Goal: Find specific page/section: Find specific page/section

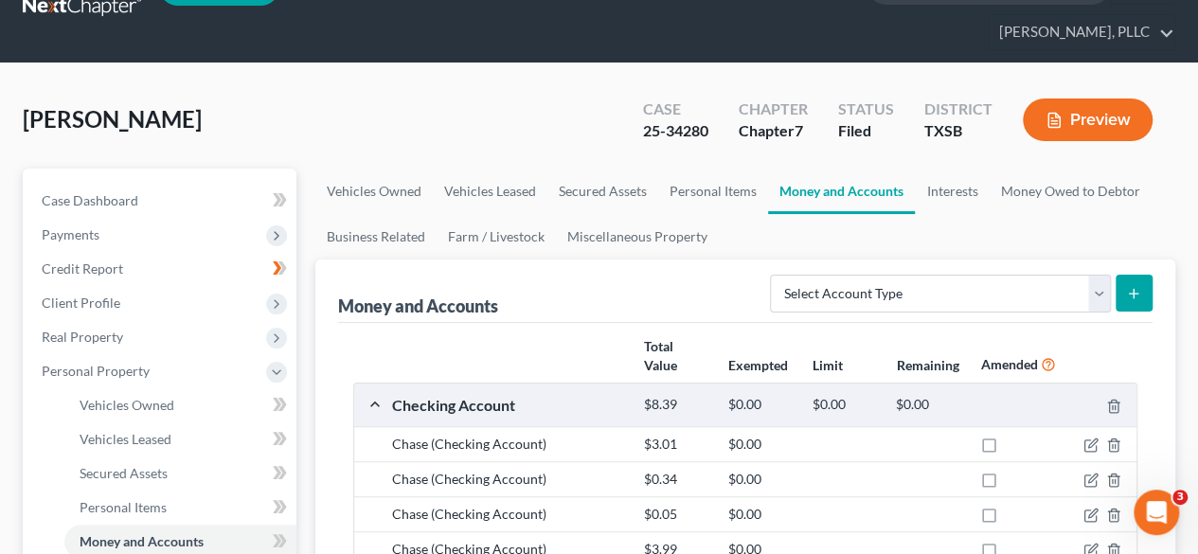
scroll to position [85, 0]
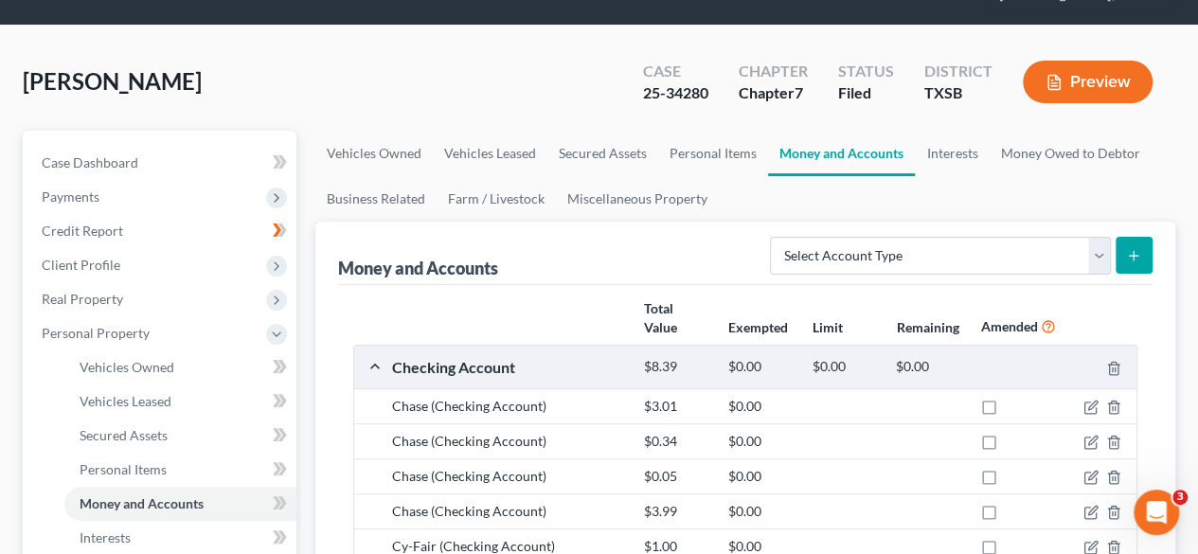
click at [517, 122] on div "[PERSON_NAME] Upgraded Case 25-34280 Chapter Chapter 7 Status [GEOGRAPHIC_DATA]…" at bounding box center [599, 89] width 1152 height 82
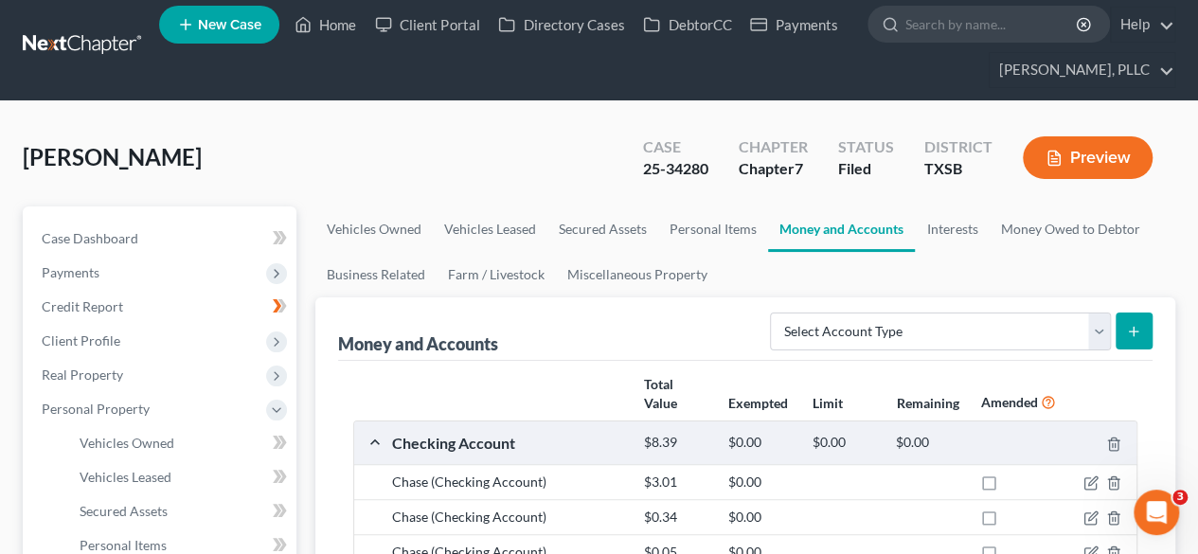
scroll to position [0, 0]
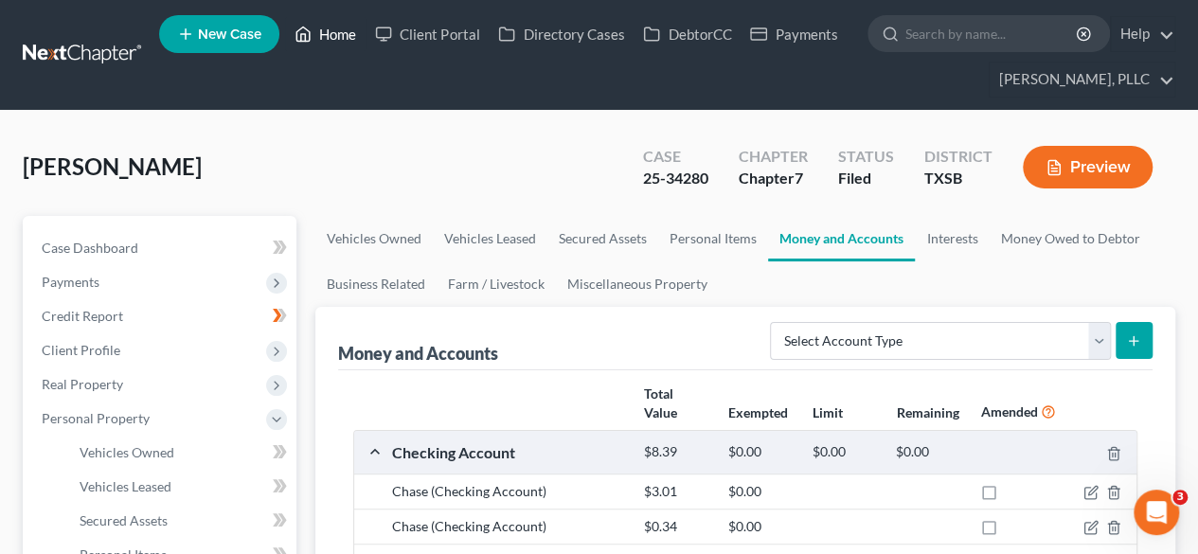
click at [343, 33] on link "Home" at bounding box center [325, 34] width 80 height 34
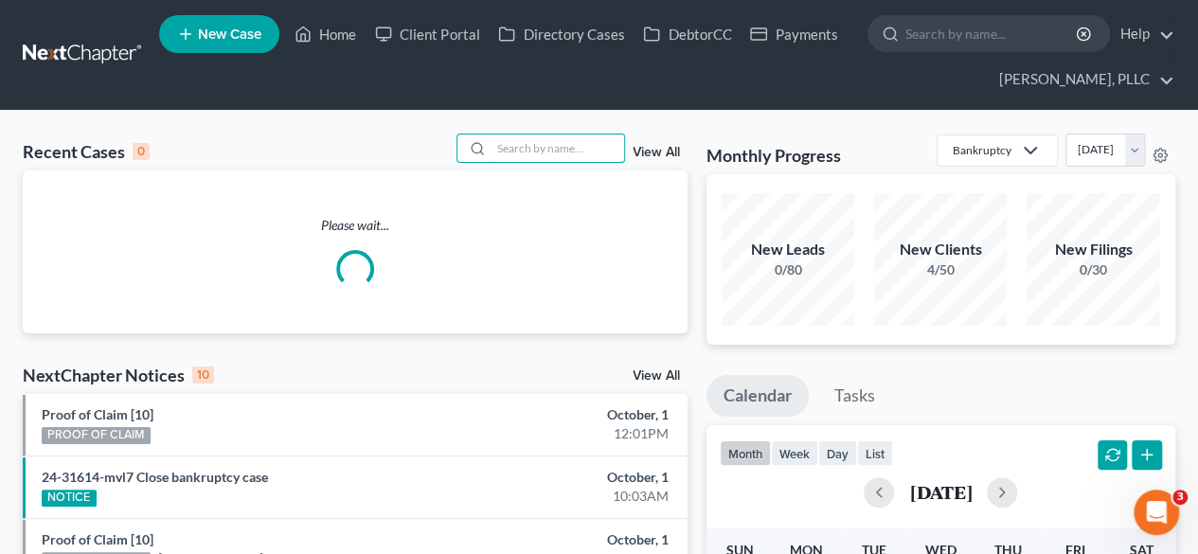
click at [504, 156] on input "search" at bounding box center [557, 147] width 133 height 27
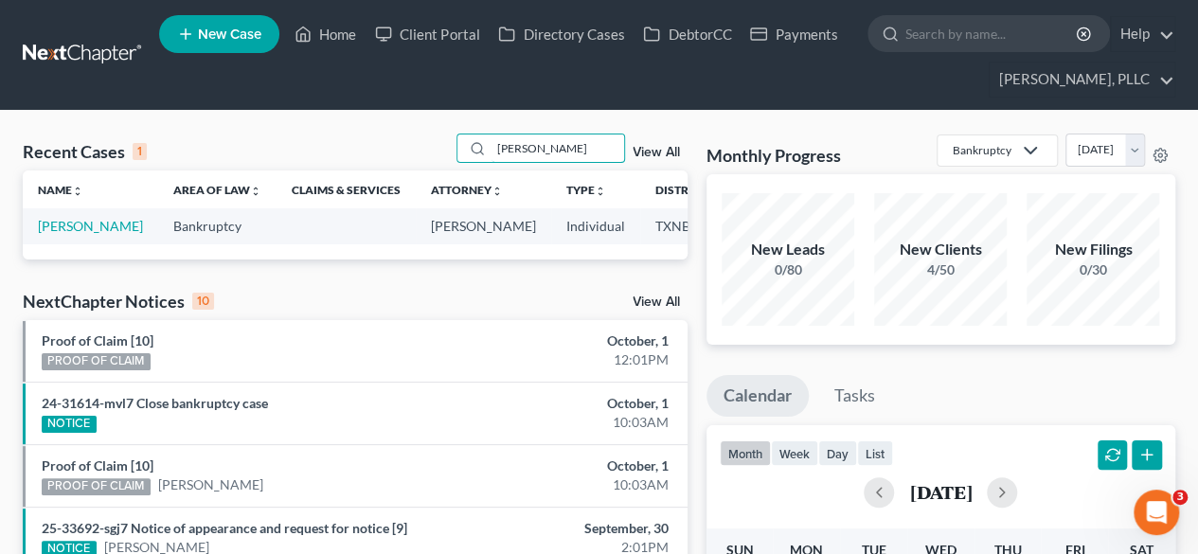
type input "[PERSON_NAME]"
click at [66, 234] on link "[PERSON_NAME]" at bounding box center [90, 226] width 105 height 16
select select "4"
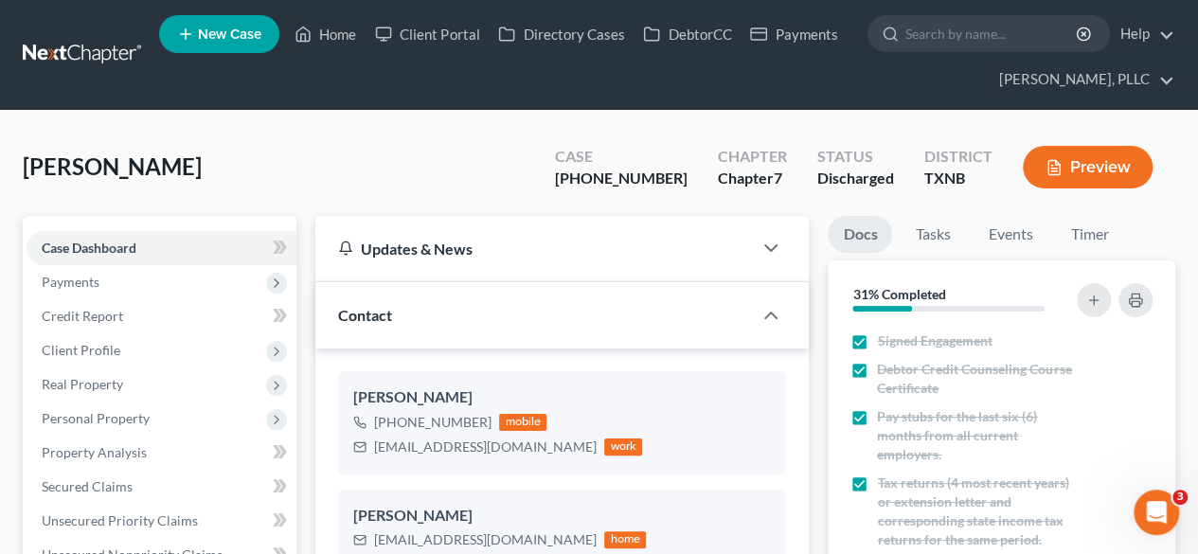
click at [244, 166] on div "[PERSON_NAME] Upgraded Case [PHONE_NUMBER] Chapter Chapter 7 Status Discharged …" at bounding box center [599, 175] width 1152 height 82
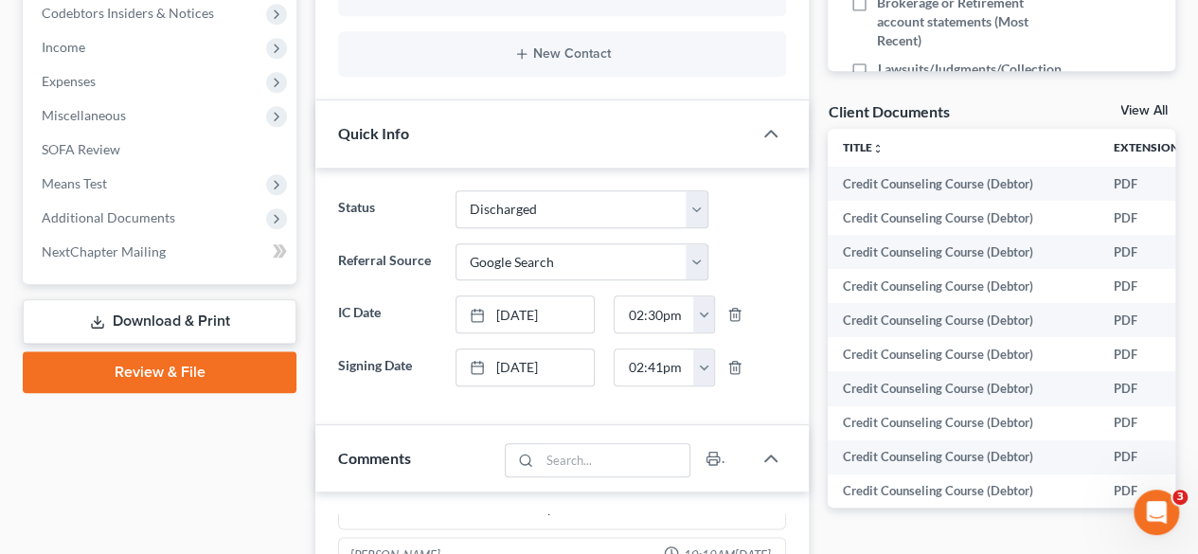
scroll to position [606, 0]
